Goal: Information Seeking & Learning: Understand process/instructions

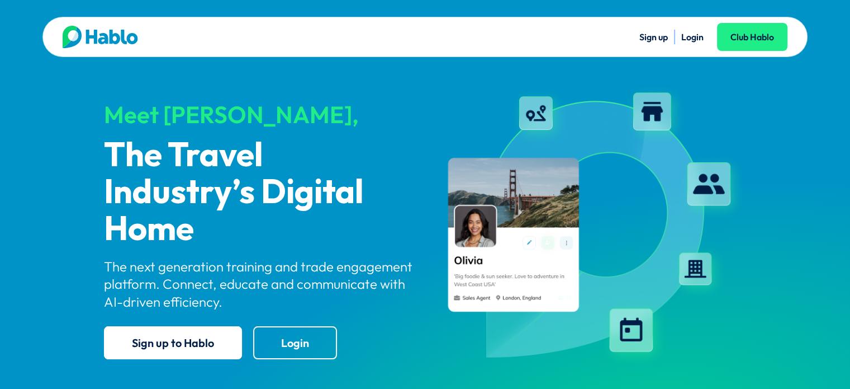
click at [685, 39] on link "Login" at bounding box center [693, 36] width 22 height 11
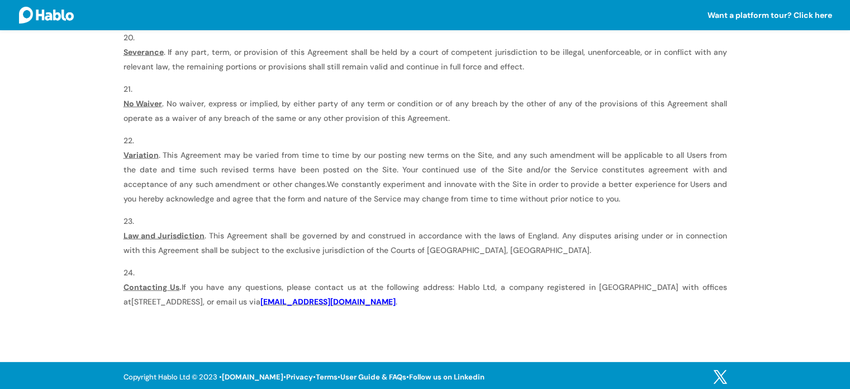
scroll to position [2250, 0]
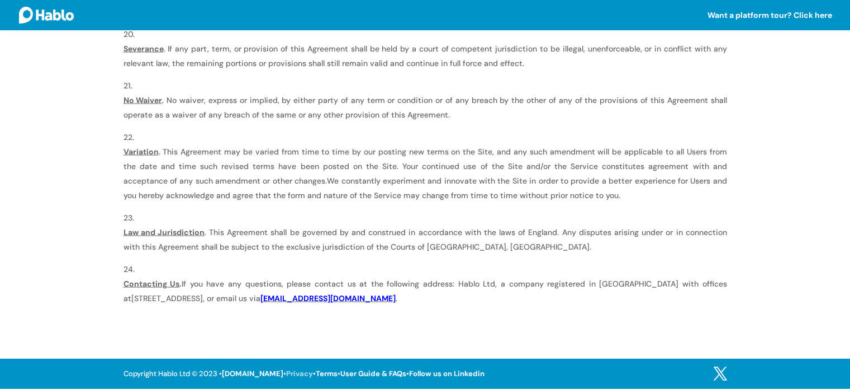
click at [289, 370] on link "Privacy" at bounding box center [299, 373] width 27 height 10
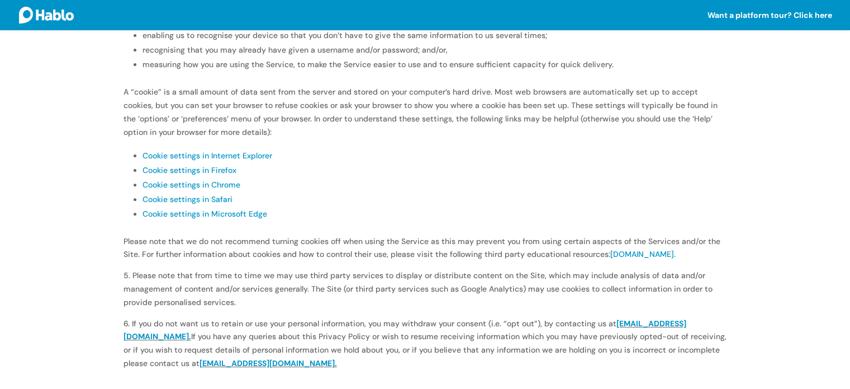
scroll to position [407, 0]
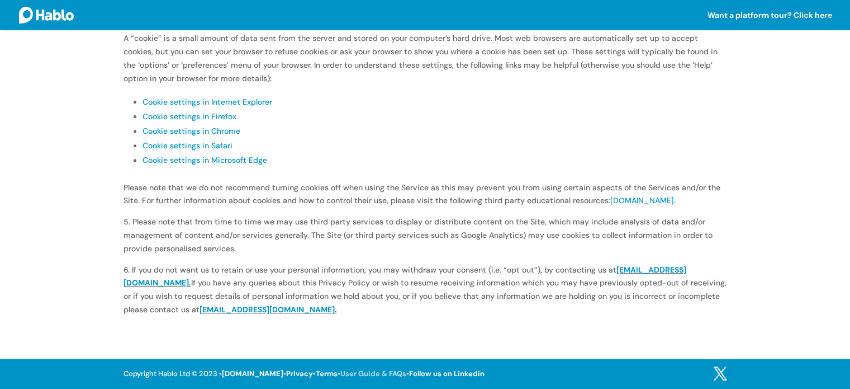
click at [369, 372] on link "User Guide & FAQs" at bounding box center [374, 373] width 66 height 10
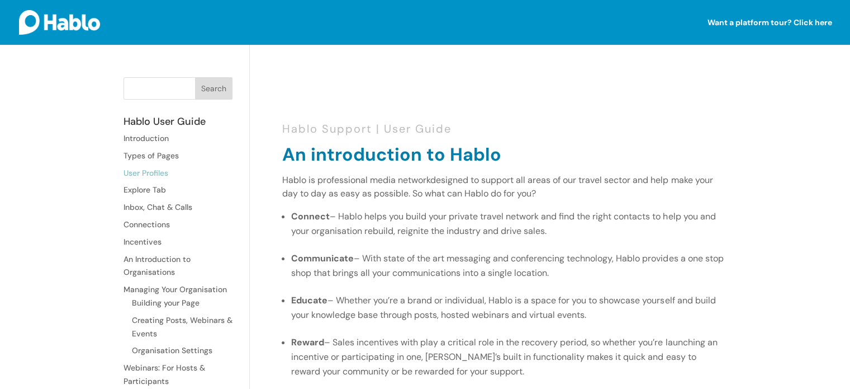
click at [164, 173] on link "User Profiles" at bounding box center [146, 173] width 45 height 10
